Goal: Transaction & Acquisition: Book appointment/travel/reservation

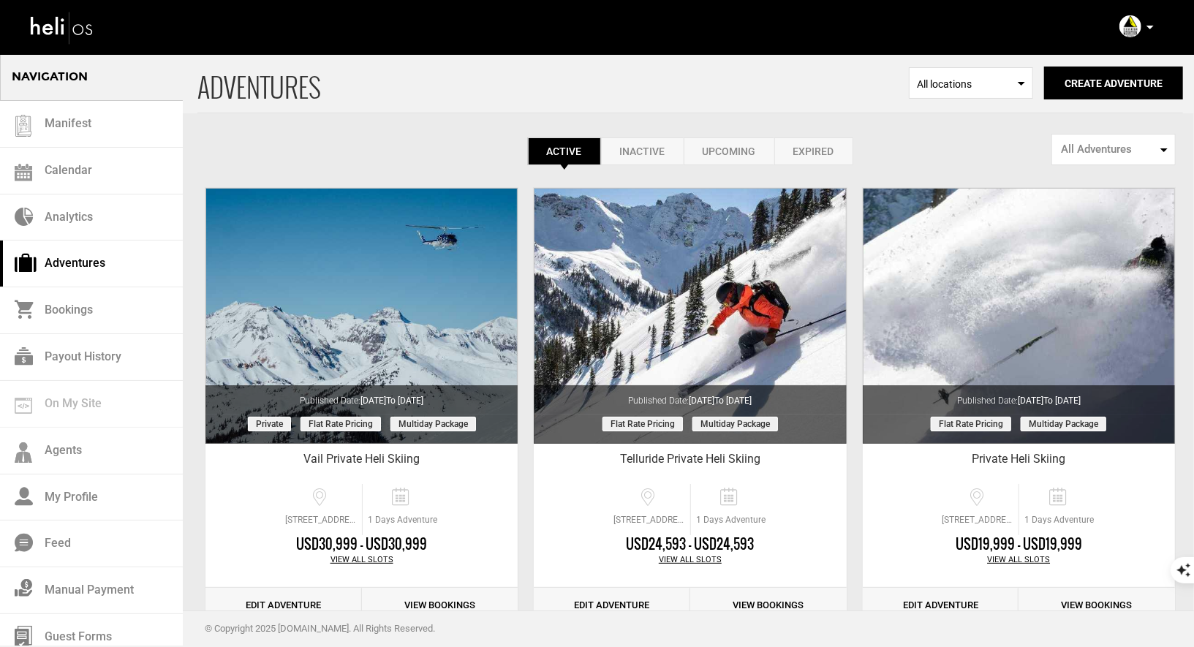
click at [1149, 29] on p at bounding box center [1149, 27] width 9 height 17
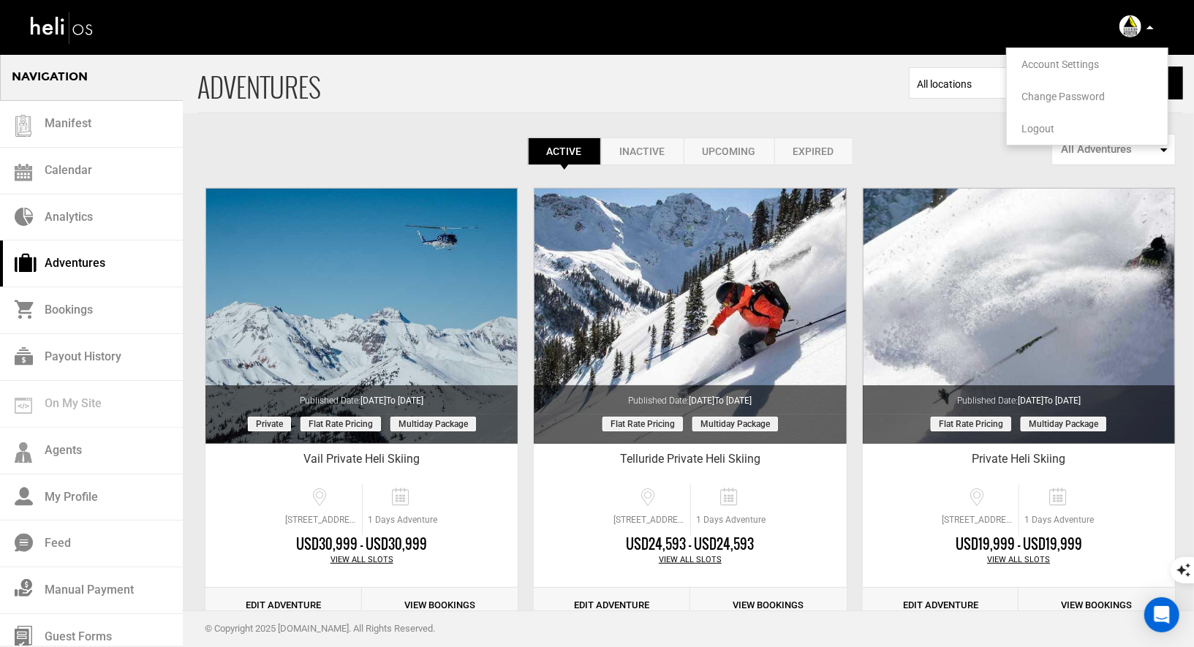
click at [1036, 129] on span "Logout" at bounding box center [1038, 129] width 33 height 12
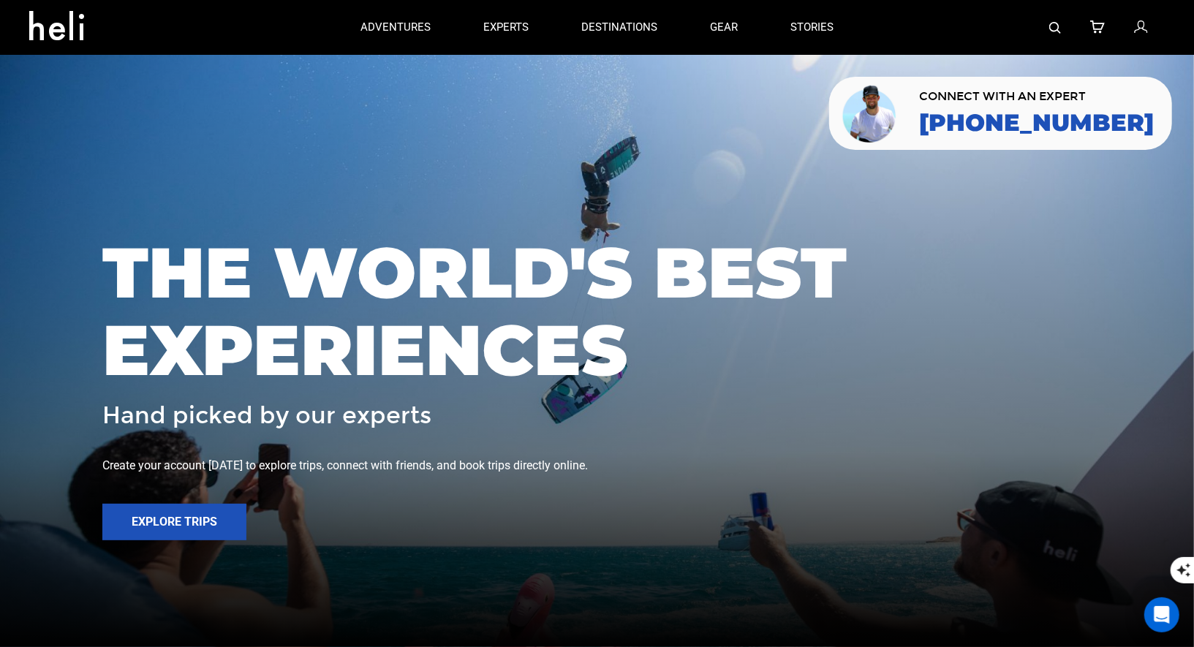
click at [1056, 29] on img at bounding box center [1055, 28] width 12 height 12
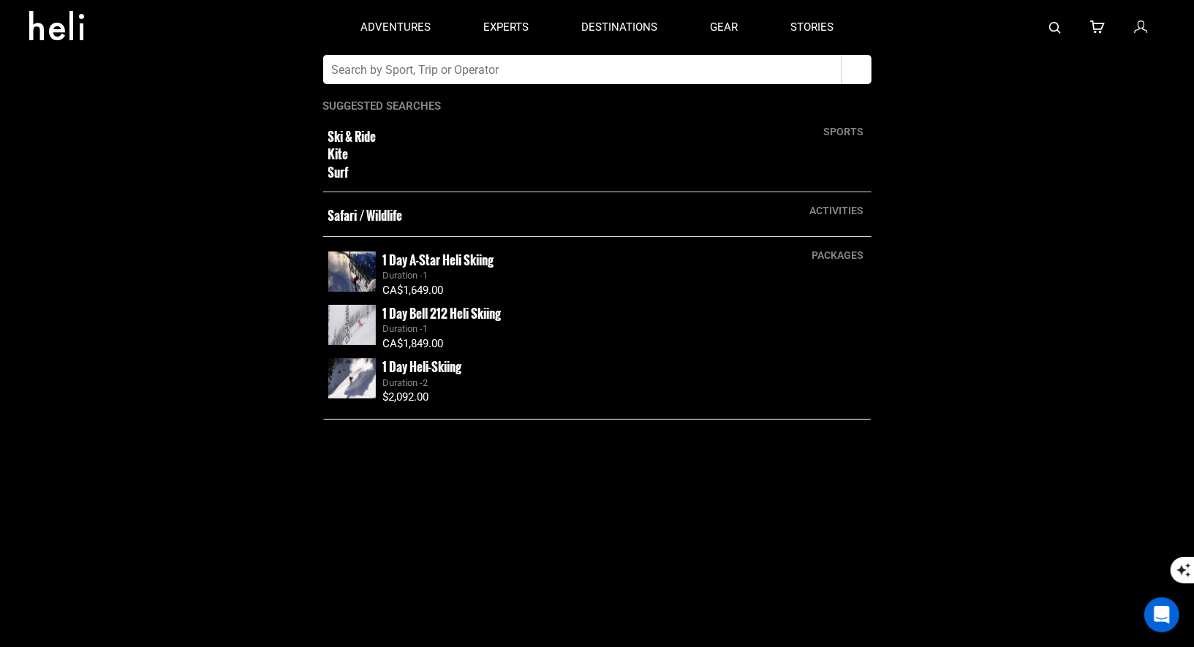
click at [504, 67] on input "text" at bounding box center [582, 69] width 518 height 29
type input "silverton"
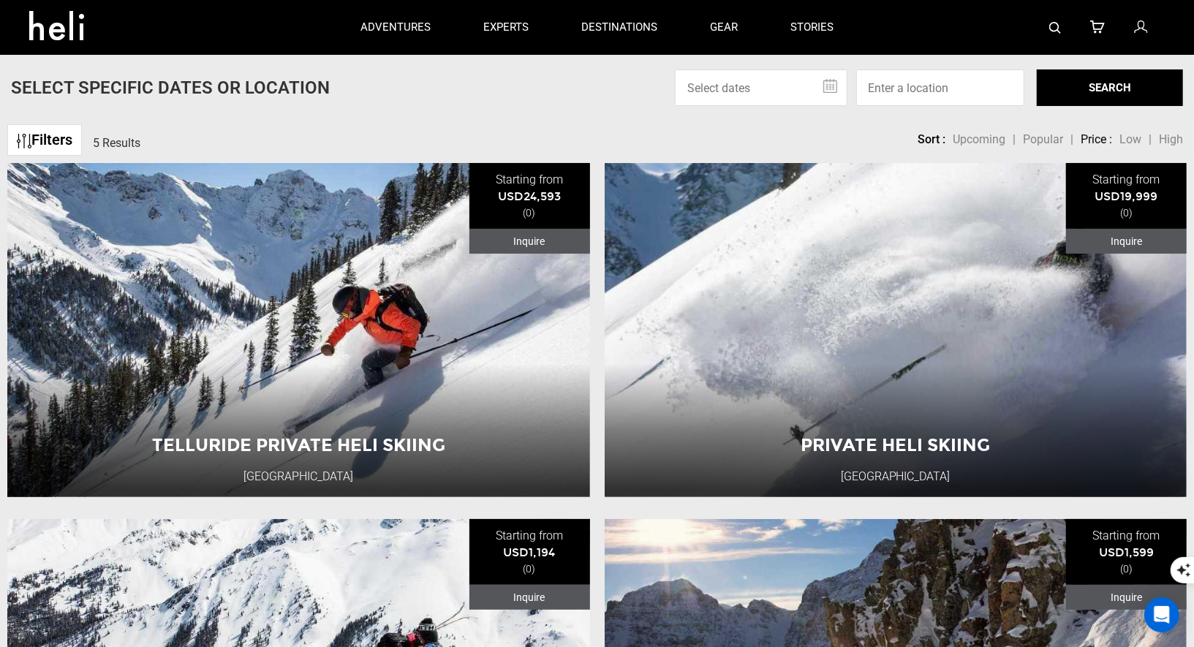
click at [425, 146] on div "Filters 5 Results sortby Sort Upcoming Popular Price: Low to High Price : High …" at bounding box center [597, 132] width 1194 height 31
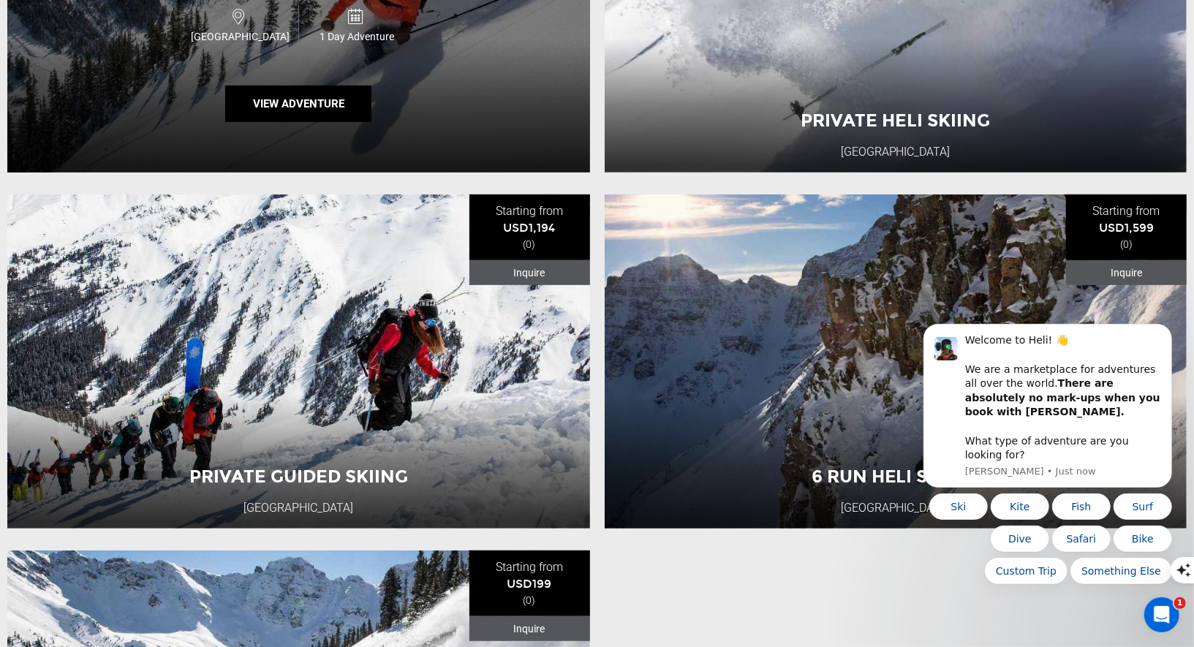
scroll to position [396, 0]
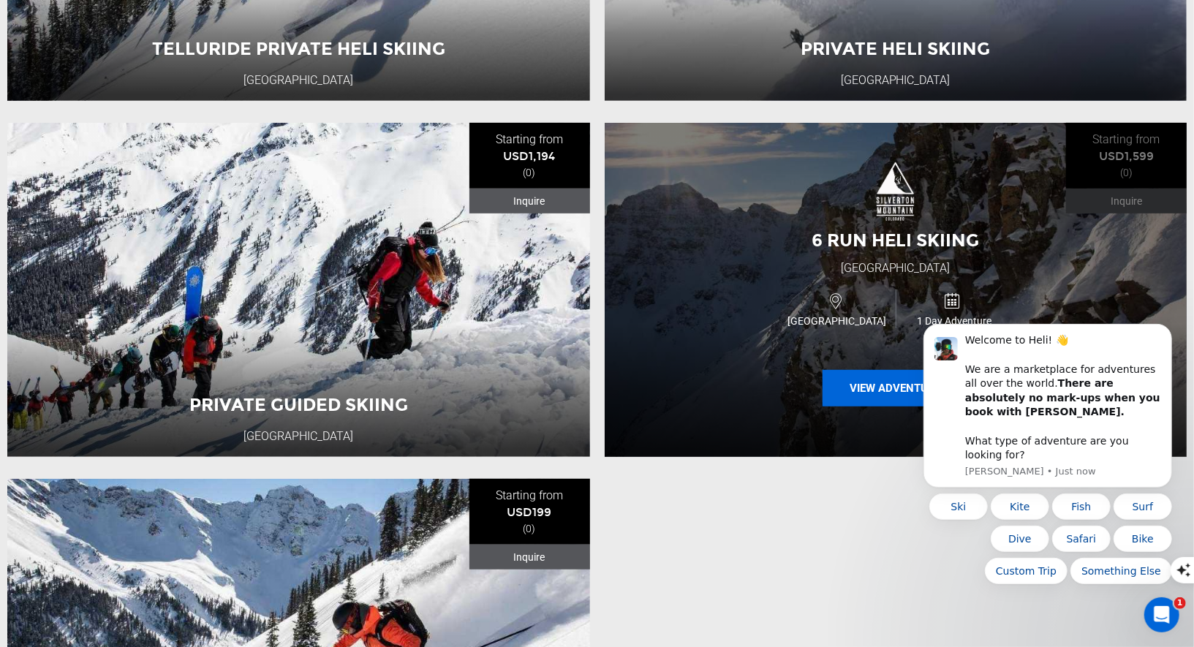
click at [872, 396] on button "View Adventure" at bounding box center [896, 388] width 146 height 37
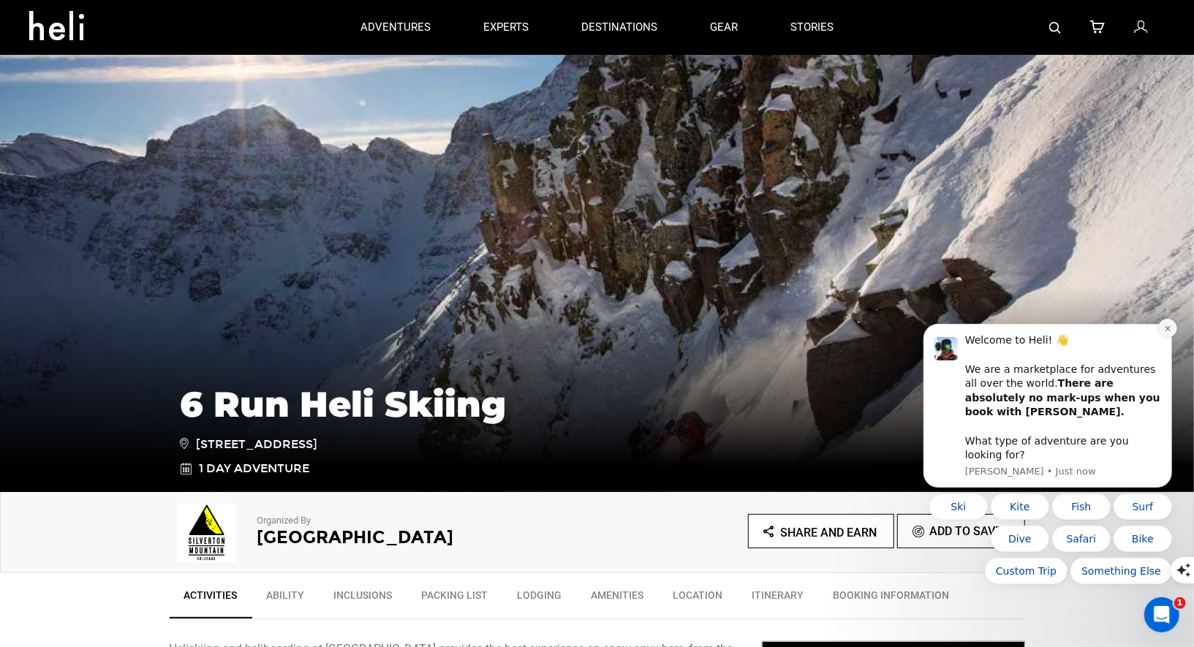
click at [1164, 337] on button "Dismiss notification" at bounding box center [1167, 327] width 19 height 19
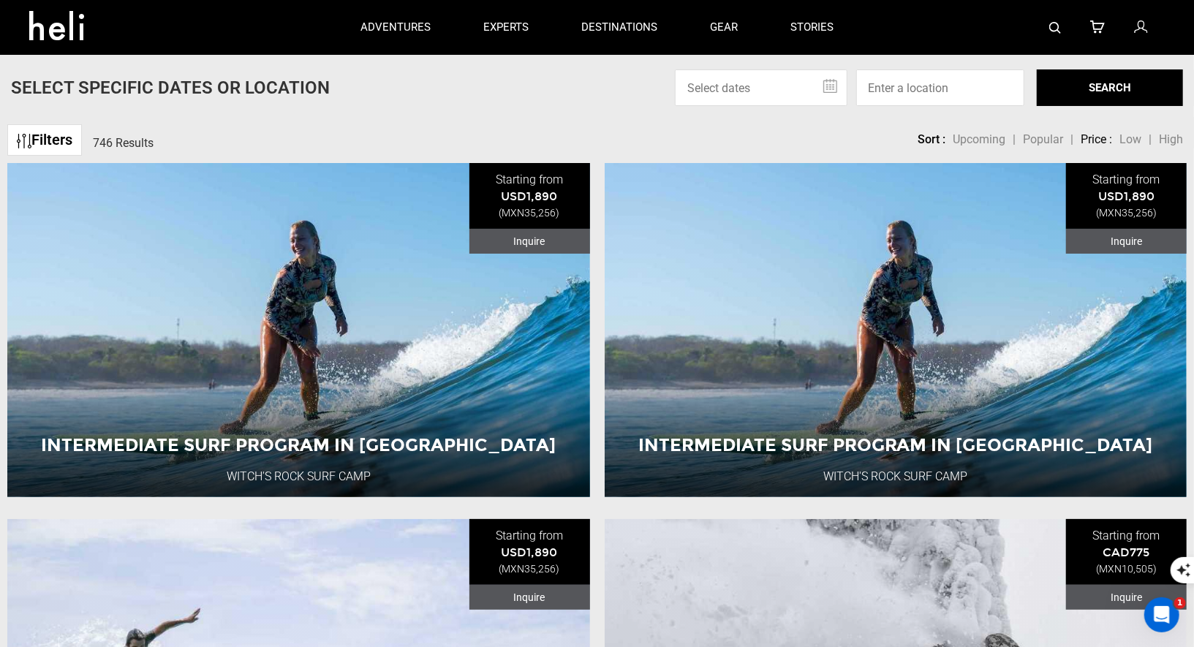
click at [1043, 27] on div at bounding box center [1012, 27] width 305 height 55
click at [1055, 28] on img at bounding box center [1055, 28] width 12 height 12
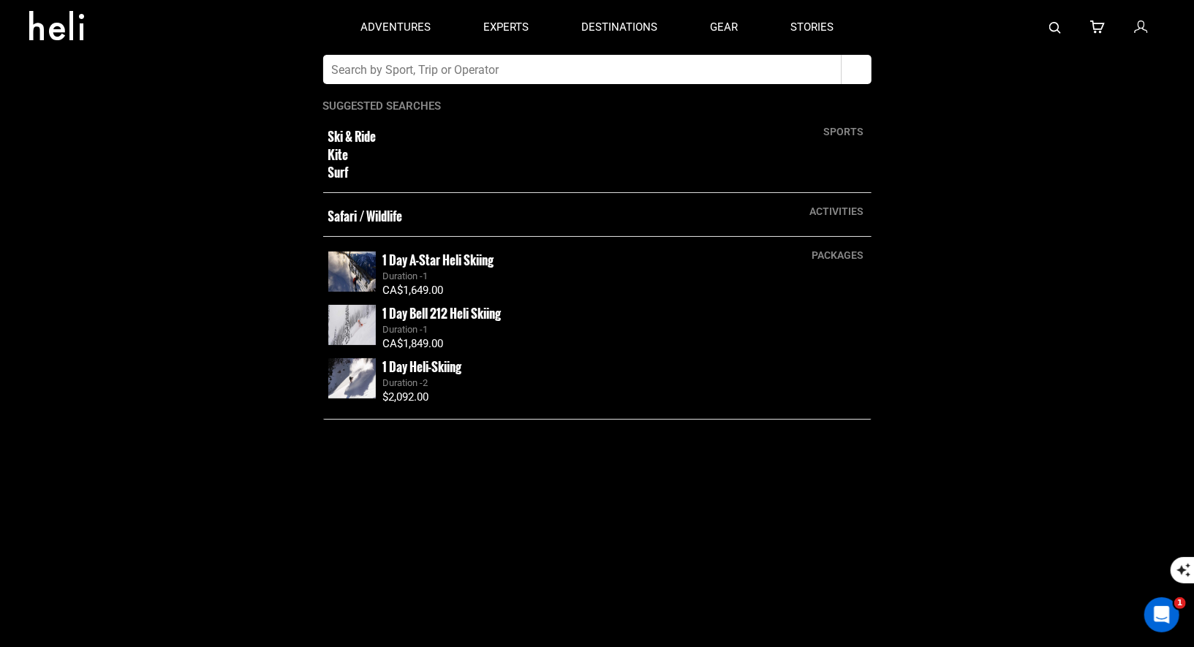
click at [583, 68] on input "text" at bounding box center [582, 69] width 518 height 29
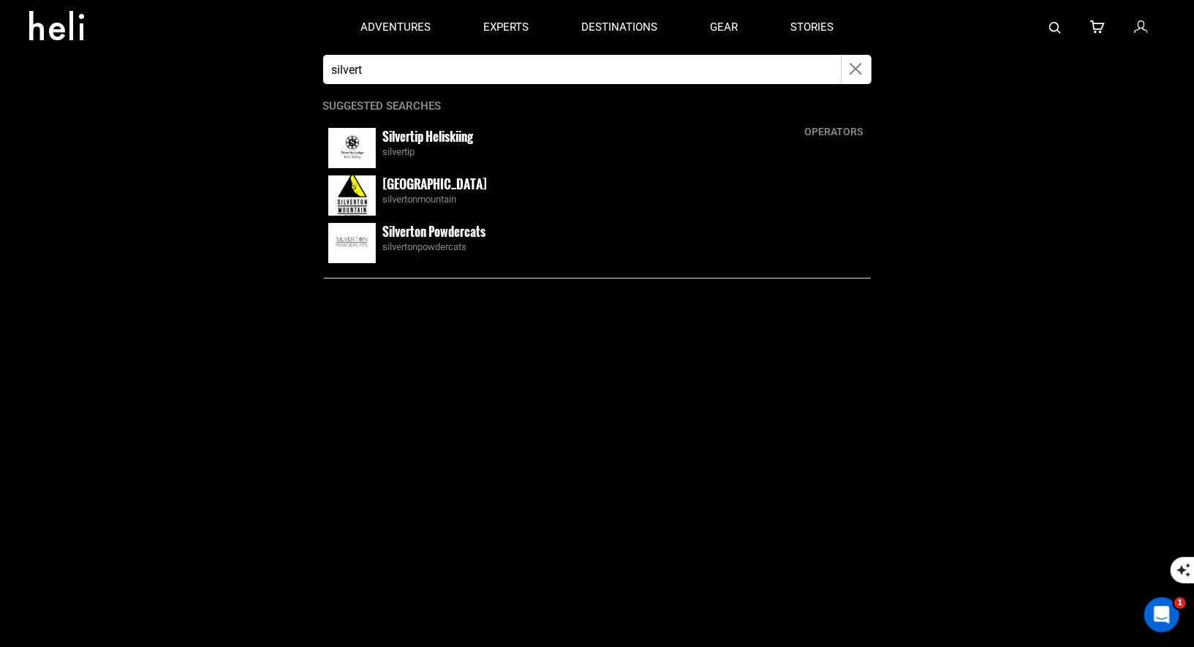
type input "silvert"
click at [418, 197] on div "silvertonmountain" at bounding box center [624, 200] width 483 height 14
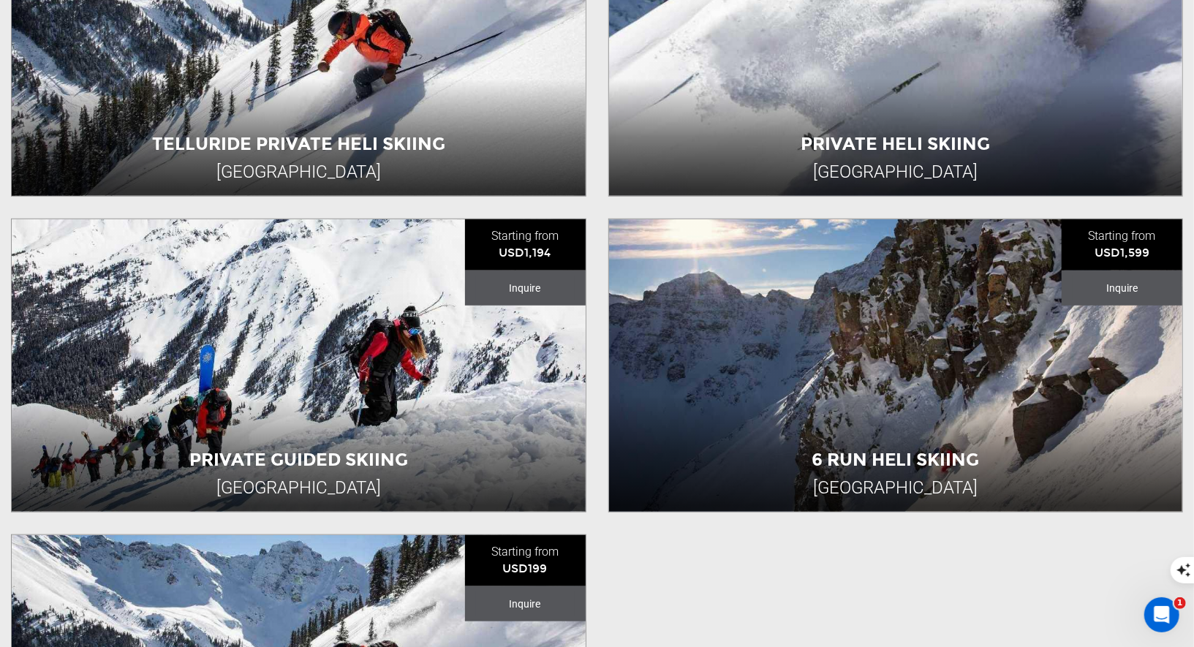
scroll to position [618, 0]
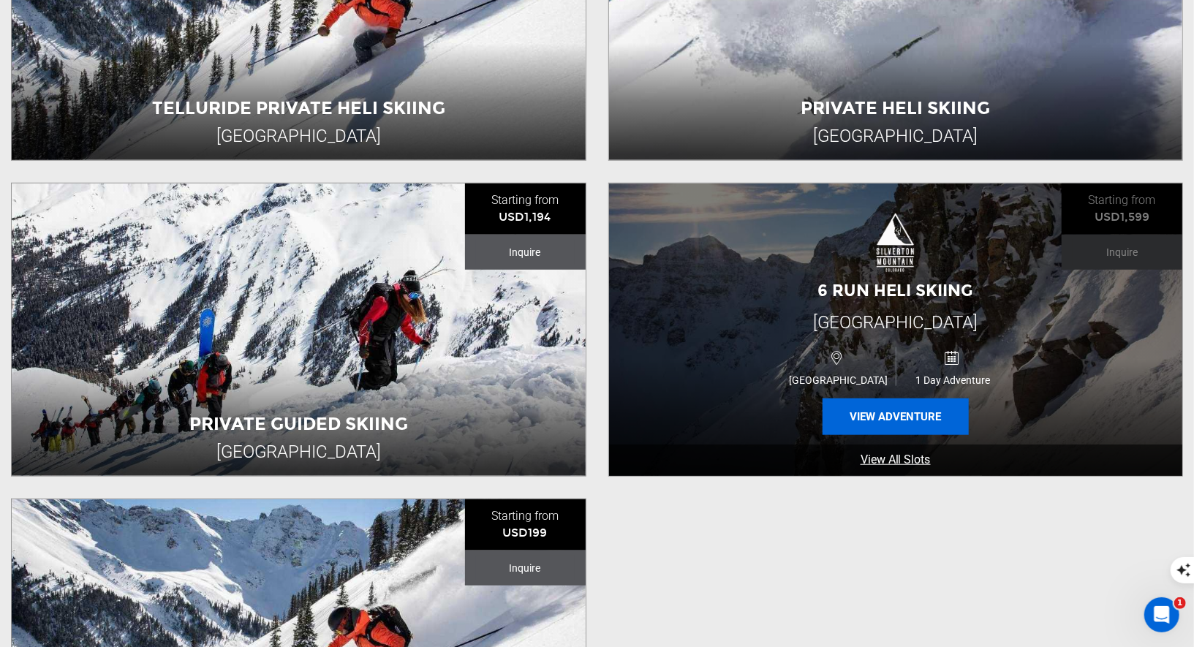
click at [869, 422] on button "View Adventure" at bounding box center [896, 417] width 146 height 37
